Goal: Find specific page/section: Find specific page/section

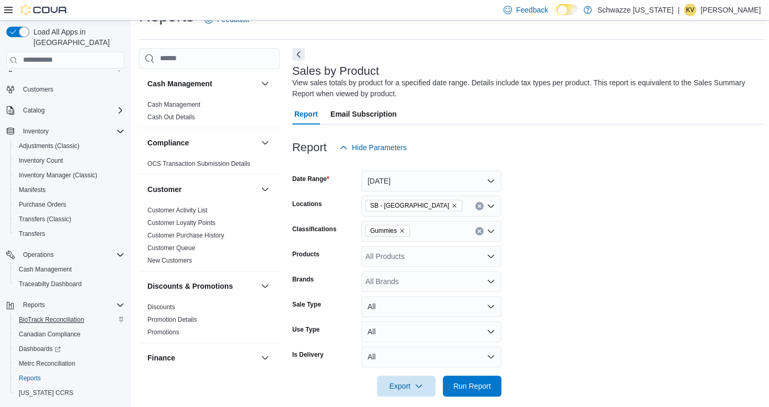
scroll to position [51, 0]
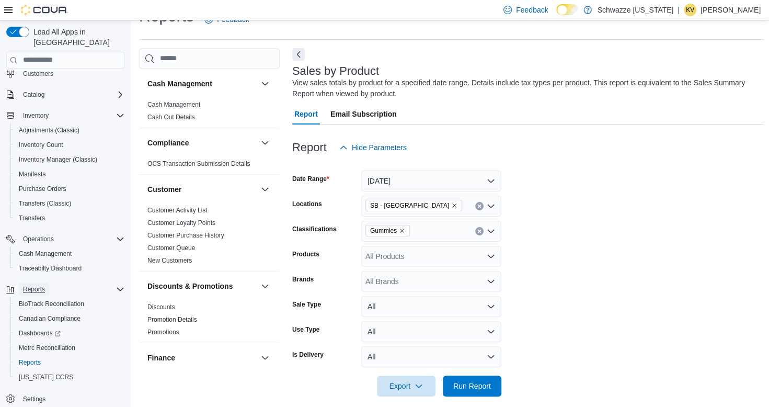
click at [27, 285] on span "Reports" at bounding box center [34, 289] width 22 height 8
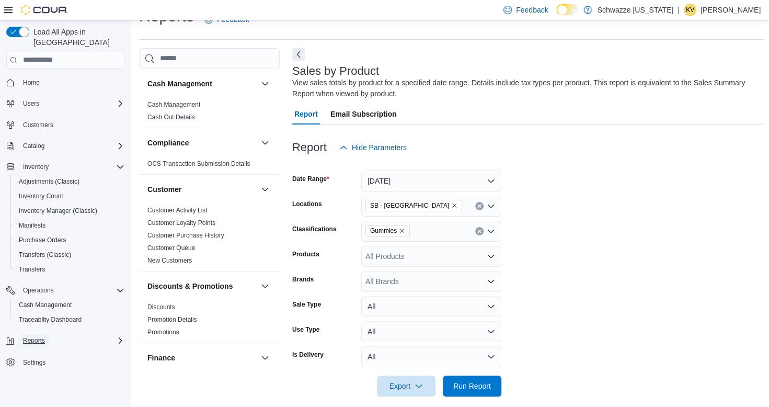
click at [27, 336] on span "Reports" at bounding box center [34, 340] width 22 height 8
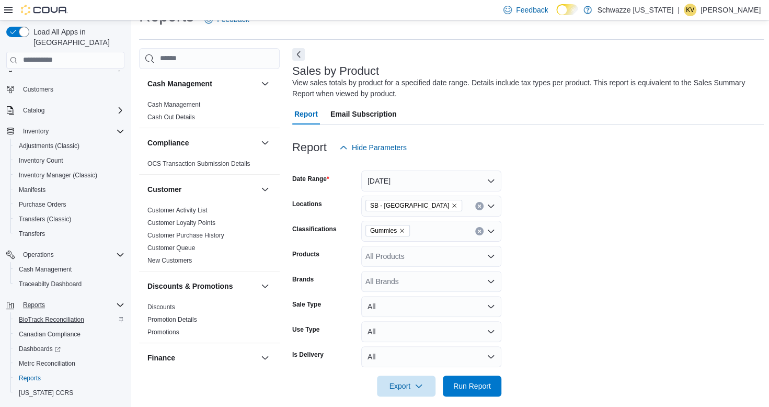
scroll to position [51, 0]
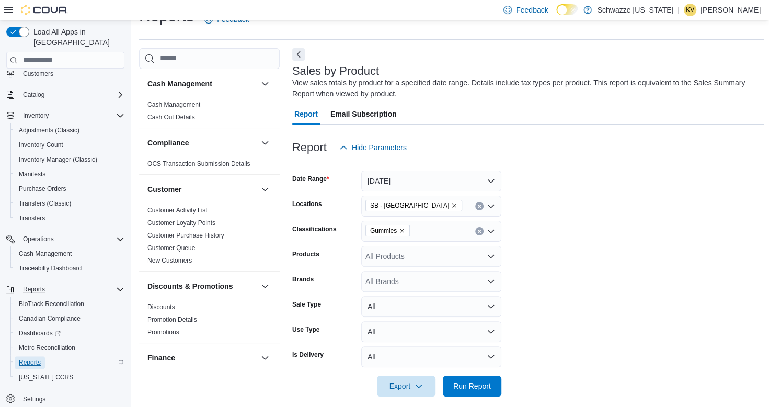
click at [35, 358] on span "Reports" at bounding box center [30, 362] width 22 height 8
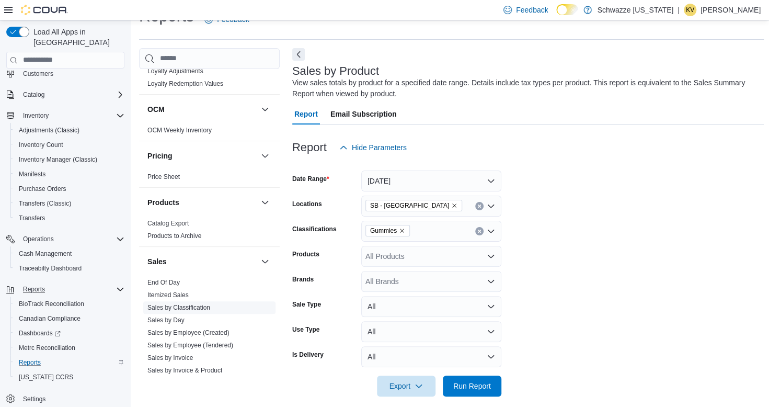
scroll to position [575, 0]
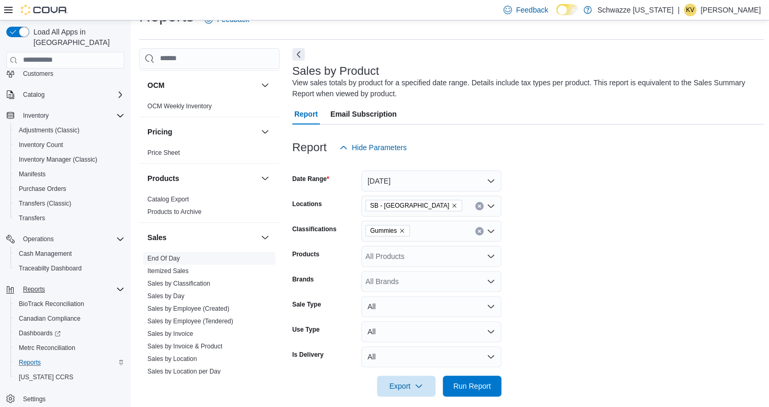
click at [180, 260] on span "End Of Day" at bounding box center [209, 258] width 132 height 13
click at [168, 256] on link "End Of Day" at bounding box center [163, 258] width 32 height 7
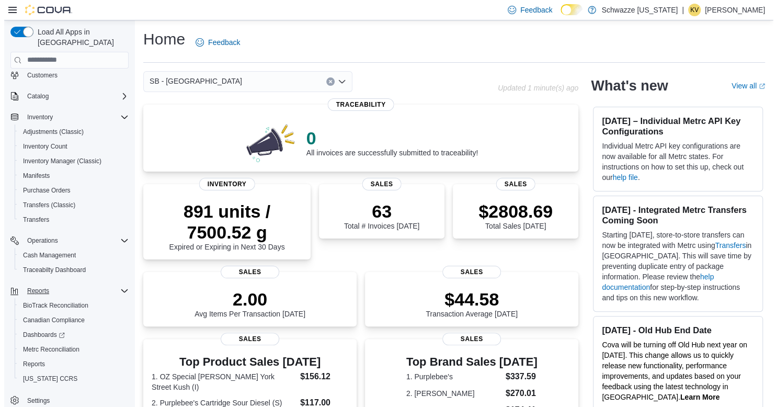
scroll to position [51, 0]
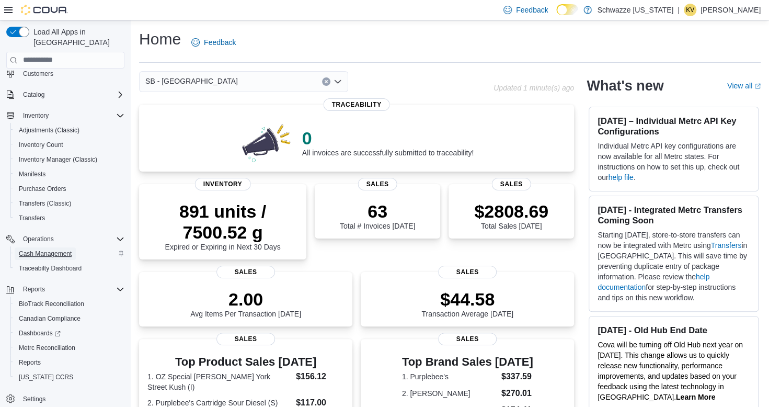
click at [39, 249] on span "Cash Management" at bounding box center [45, 253] width 53 height 8
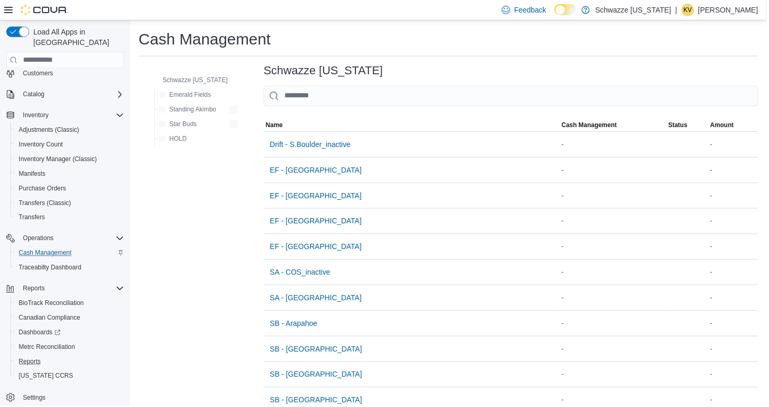
click at [12, 355] on button "Reports" at bounding box center [69, 362] width 118 height 15
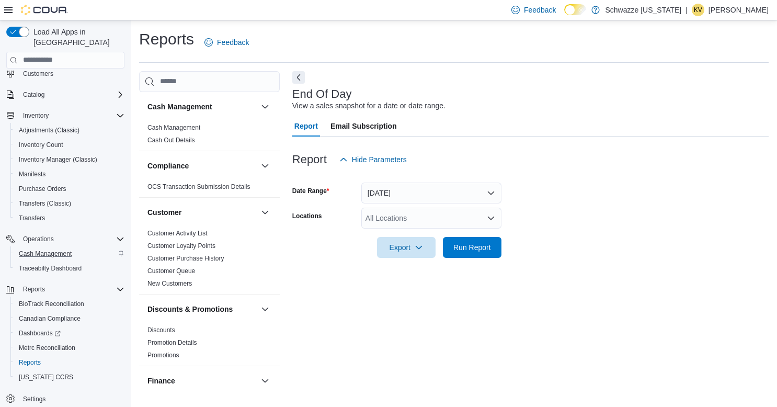
click at [428, 215] on div "All Locations" at bounding box center [431, 218] width 140 height 21
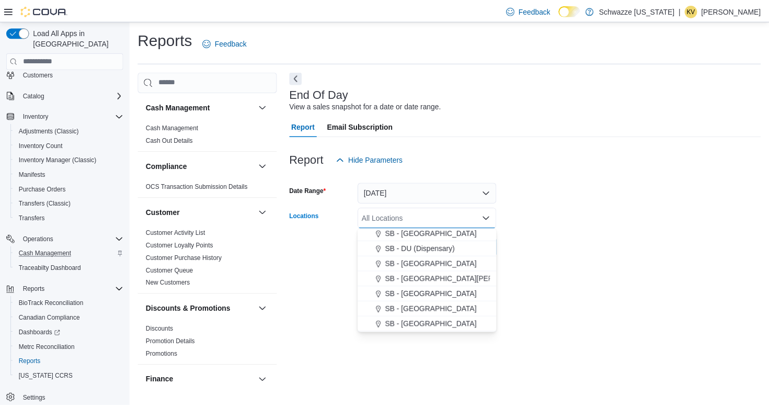
scroll to position [261, 0]
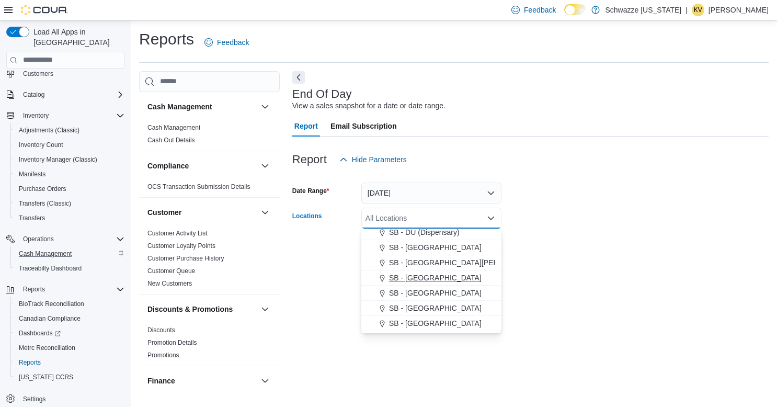
click at [430, 282] on span "SB - Garden City" at bounding box center [435, 277] width 93 height 10
click at [633, 211] on form "Date Range Today Locations SB - Garden City Combo box. Selected. SB - Garden Ci…" at bounding box center [530, 214] width 476 height 88
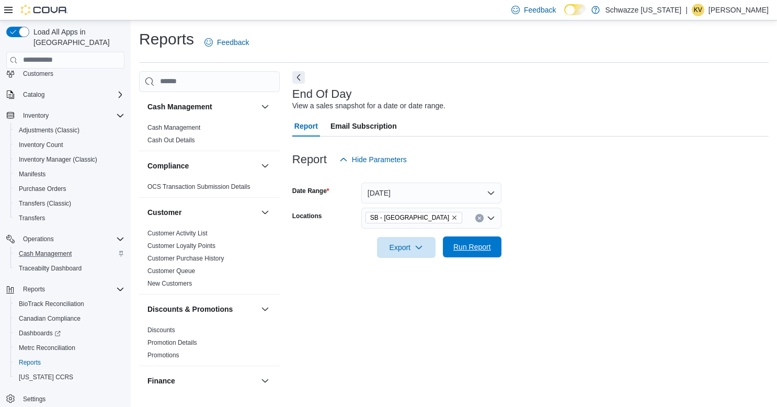
click at [470, 248] on span "Run Report" at bounding box center [472, 247] width 38 height 10
